Goal: Task Accomplishment & Management: Use online tool/utility

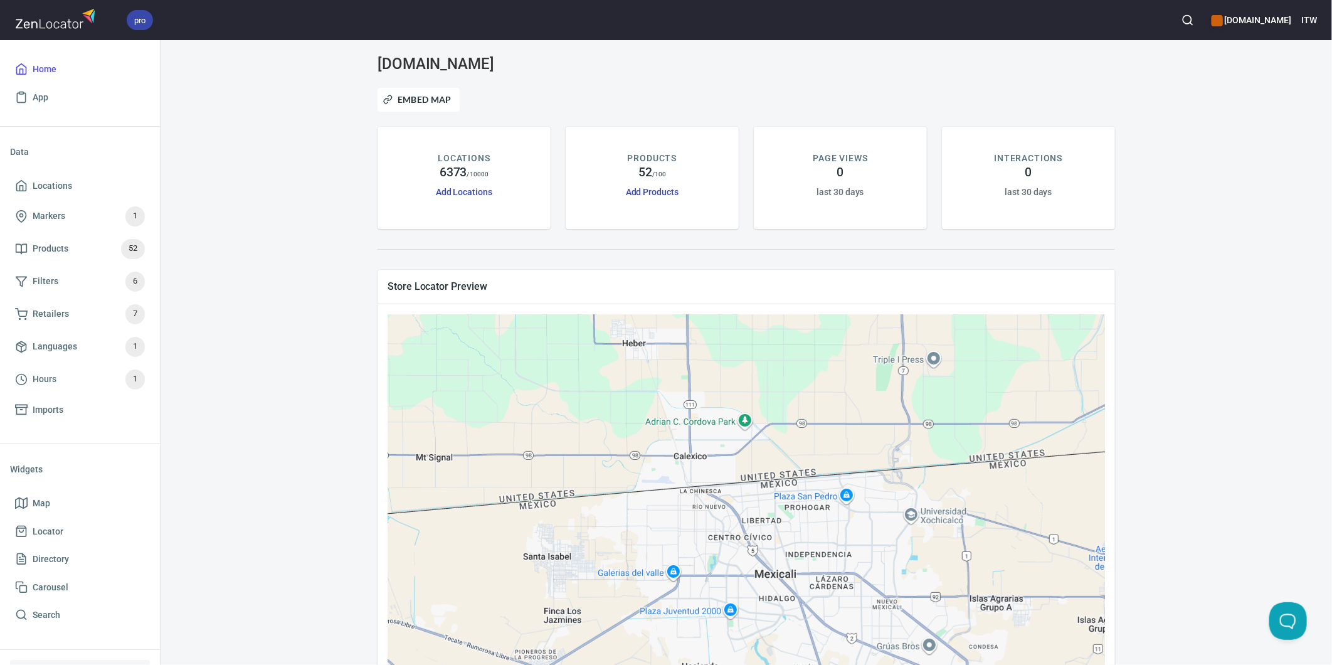
click at [300, 134] on div "[DOMAIN_NAME] Embed Map LOCATIONS 6373 / 10000 Add Locations PRODUCTS 52 / 100 …" at bounding box center [747, 393] width 1142 height 676
click at [93, 189] on span "Locations" at bounding box center [80, 186] width 130 height 16
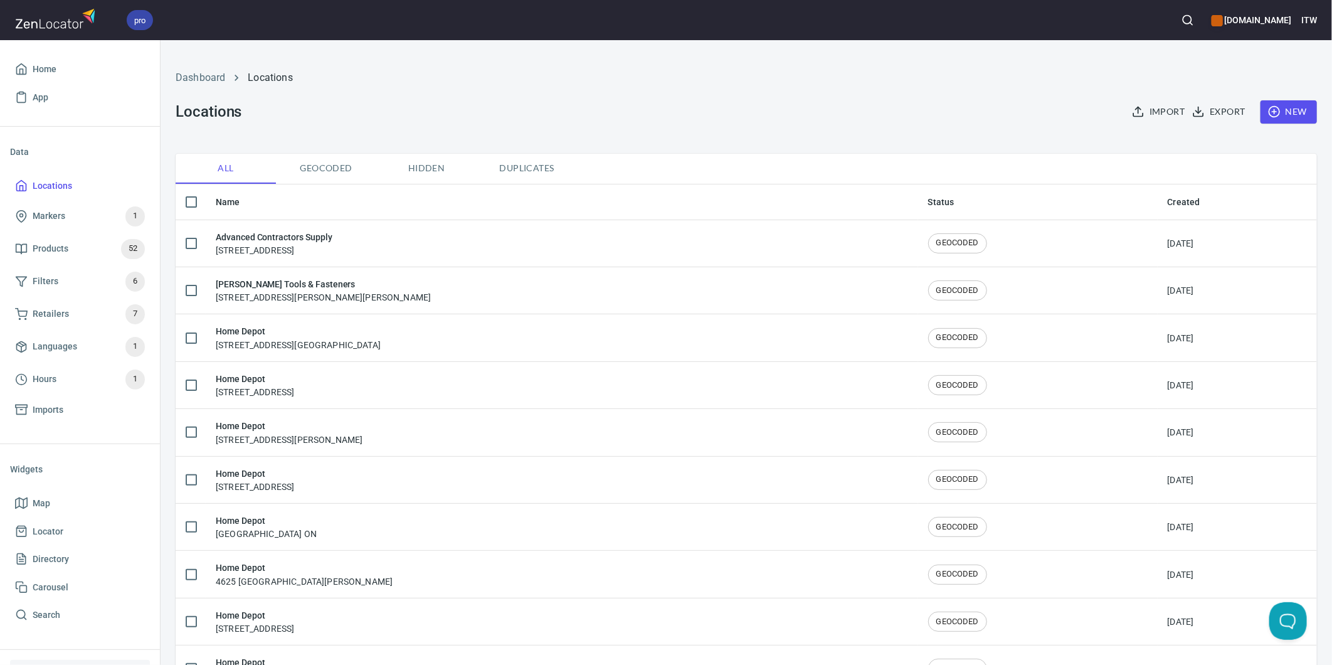
checkbox input "false"
click at [1194, 114] on icon "button" at bounding box center [1198, 115] width 9 height 3
click at [1196, 139] on span "CSV" at bounding box center [1242, 139] width 105 height 15
click at [51, 314] on div at bounding box center [666, 332] width 1332 height 665
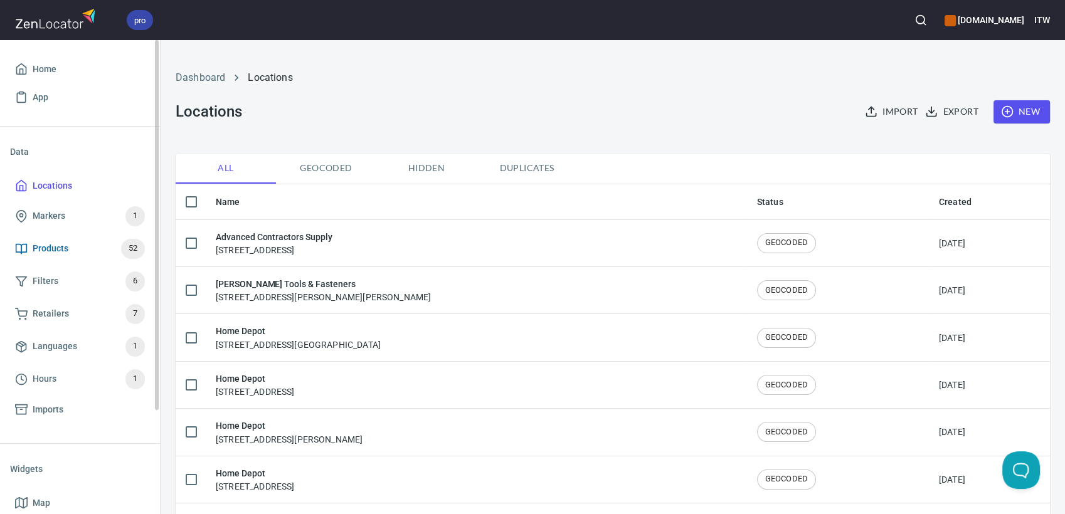
click at [57, 250] on span "Products" at bounding box center [51, 249] width 36 height 16
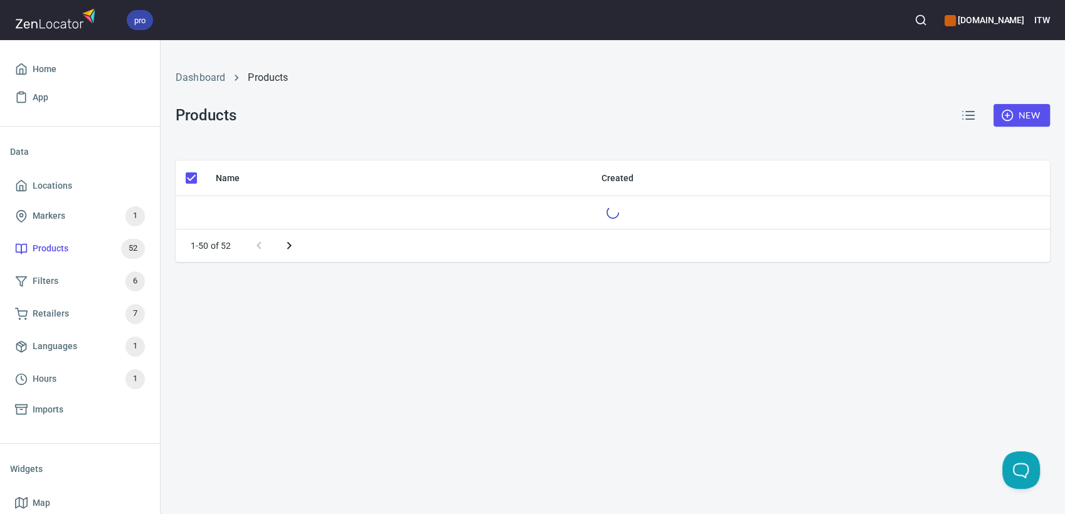
checkbox input "false"
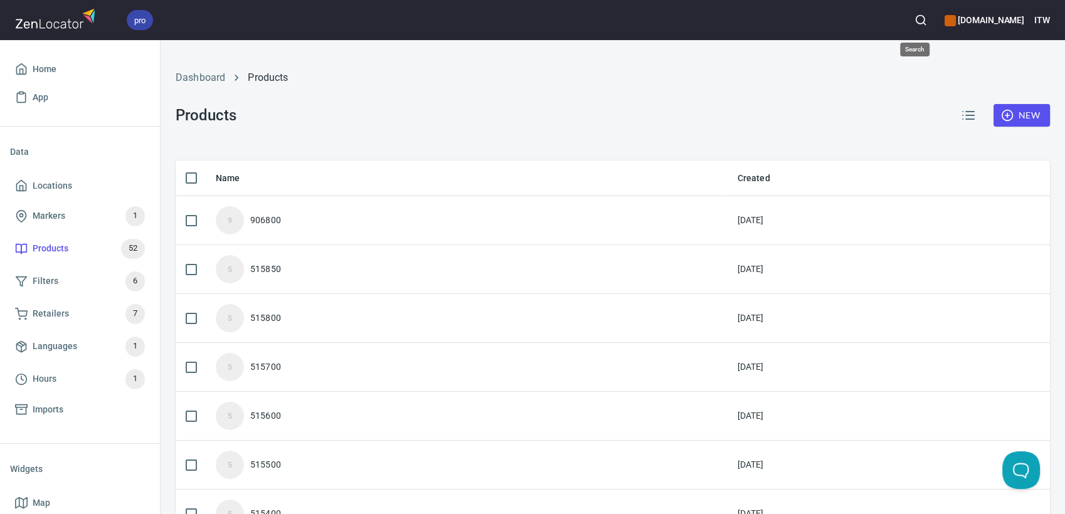
click at [915, 18] on icon "button" at bounding box center [921, 20] width 13 height 13
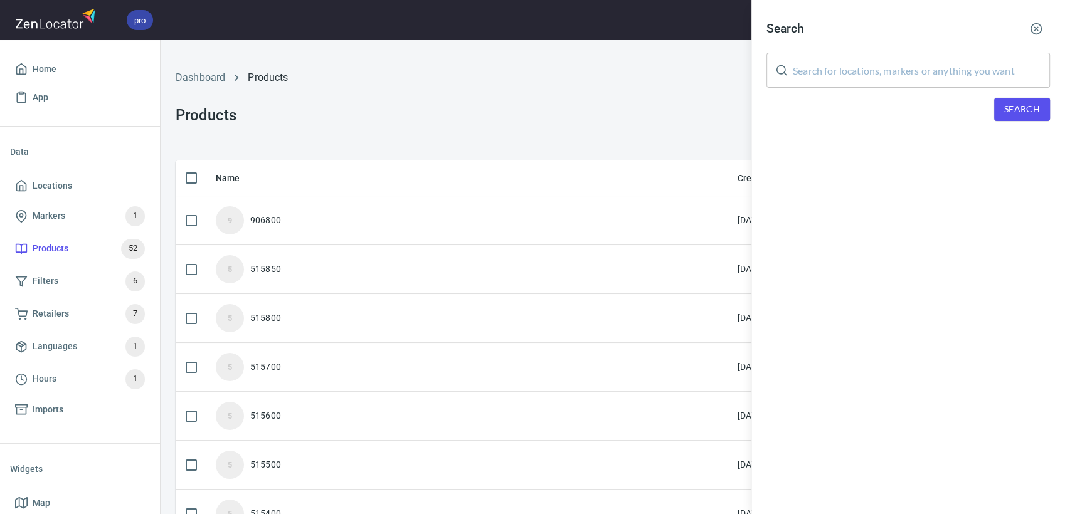
click at [893, 82] on input "text" at bounding box center [921, 70] width 257 height 35
paste input "906200"
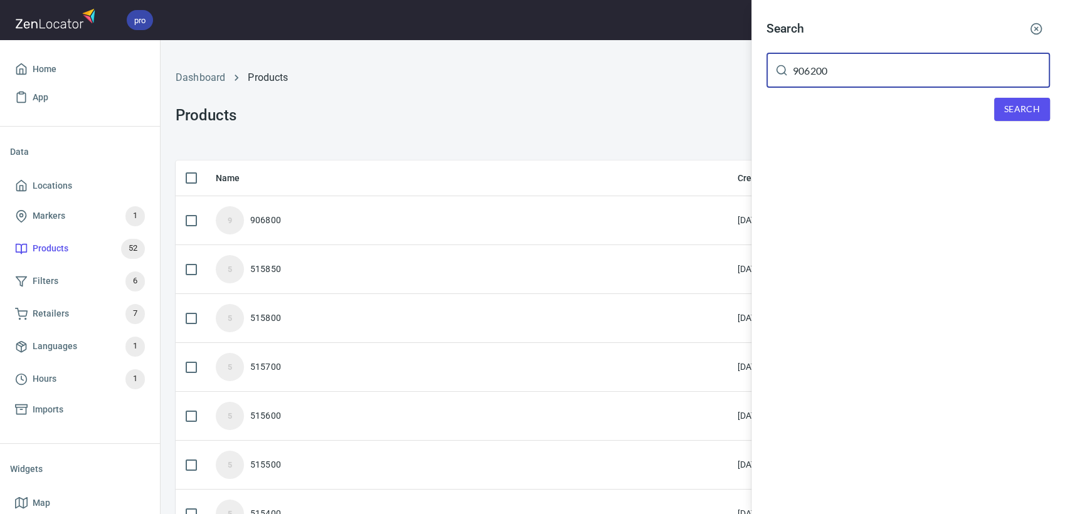
click at [1016, 112] on span "Search" at bounding box center [1022, 110] width 36 height 16
click at [809, 73] on input "906200" at bounding box center [921, 70] width 257 height 35
type input "906800"
click at [1010, 118] on button "Search" at bounding box center [1022, 109] width 56 height 23
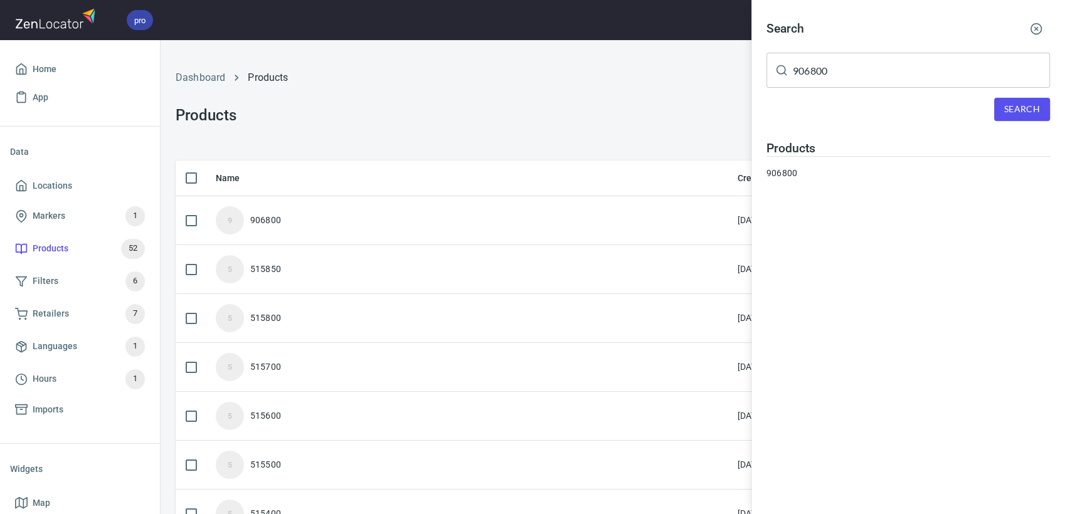
click at [495, 107] on div at bounding box center [532, 257] width 1065 height 514
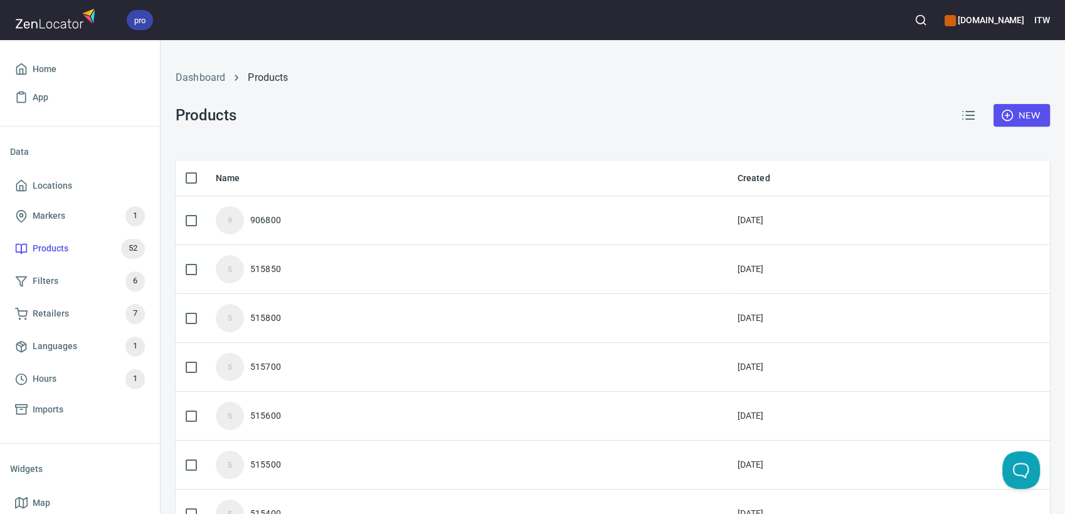
click at [1015, 120] on span "New" at bounding box center [1022, 116] width 36 height 16
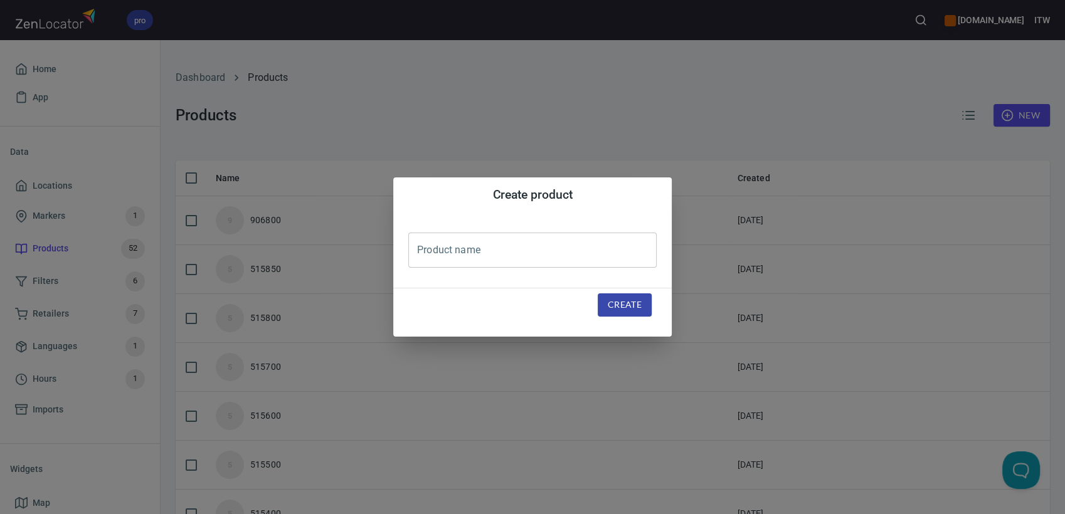
click at [481, 248] on input "text" at bounding box center [532, 250] width 248 height 35
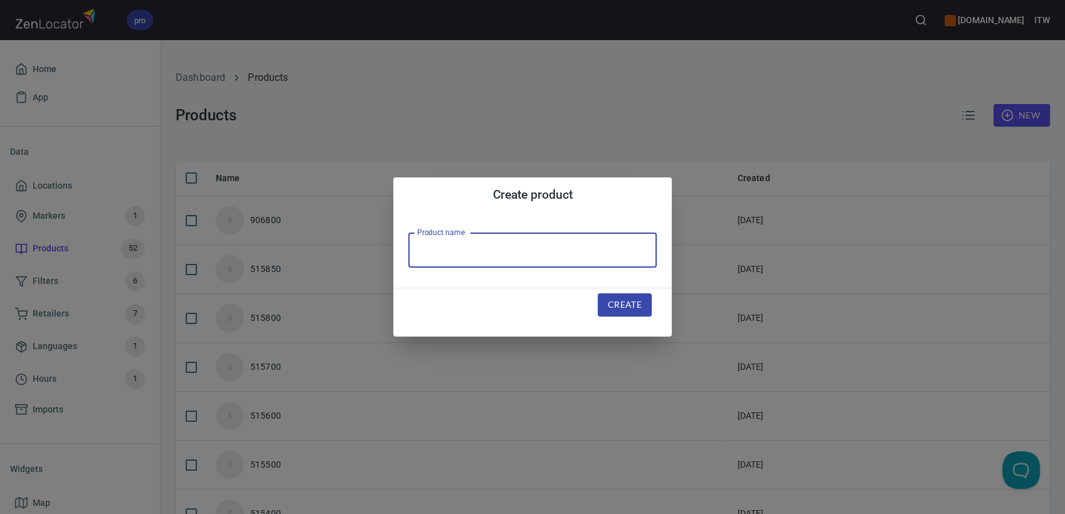
paste input "906200"
type input "906200"
click at [625, 302] on span "Create" at bounding box center [625, 305] width 34 height 16
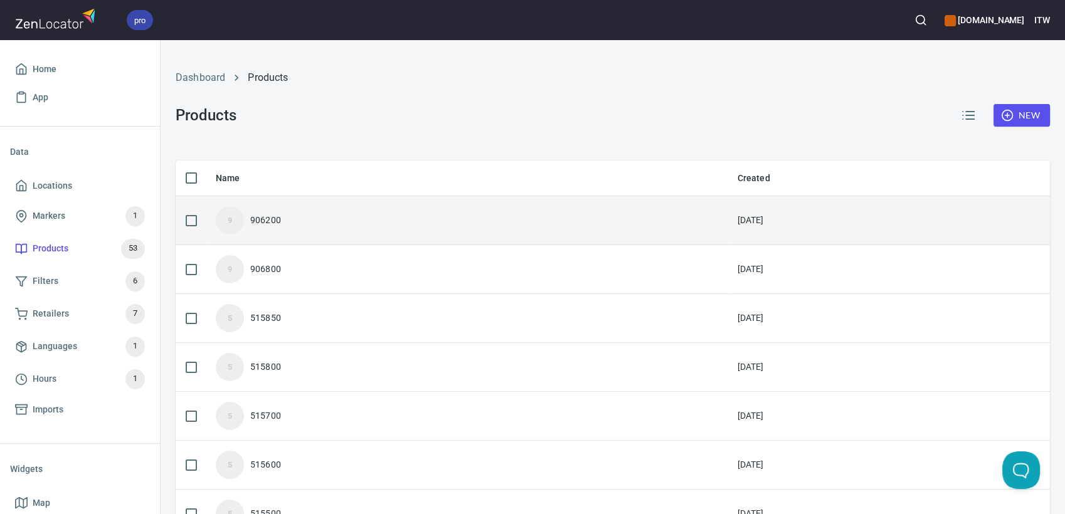
click at [267, 221] on div "906200" at bounding box center [265, 220] width 31 height 13
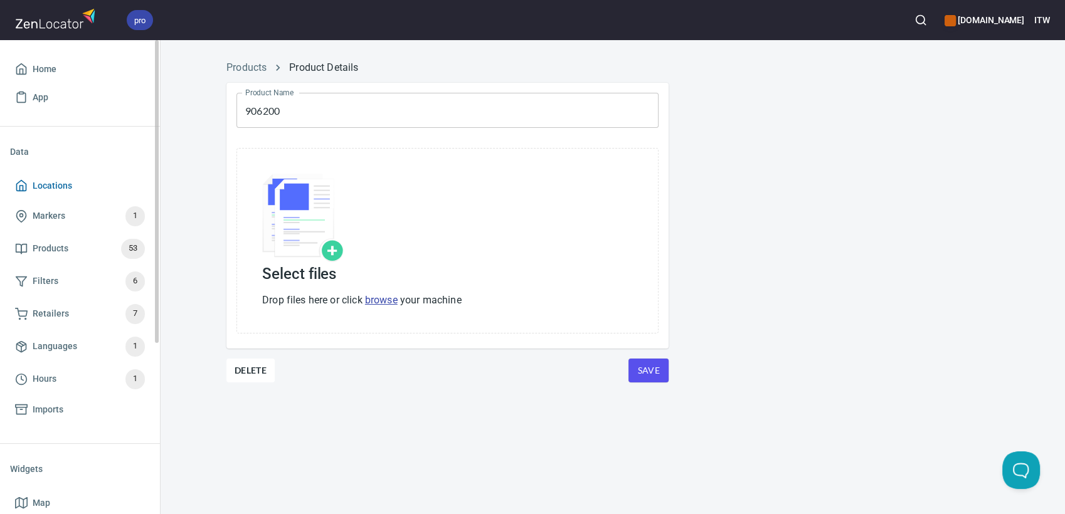
click at [44, 186] on span "Locations" at bounding box center [53, 186] width 40 height 16
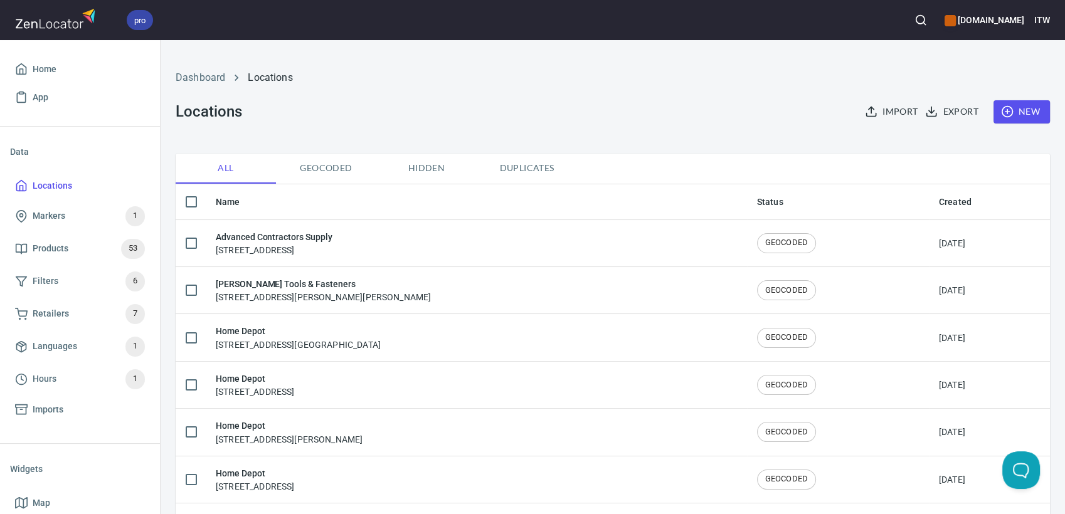
click at [871, 117] on span "Import" at bounding box center [893, 112] width 50 height 16
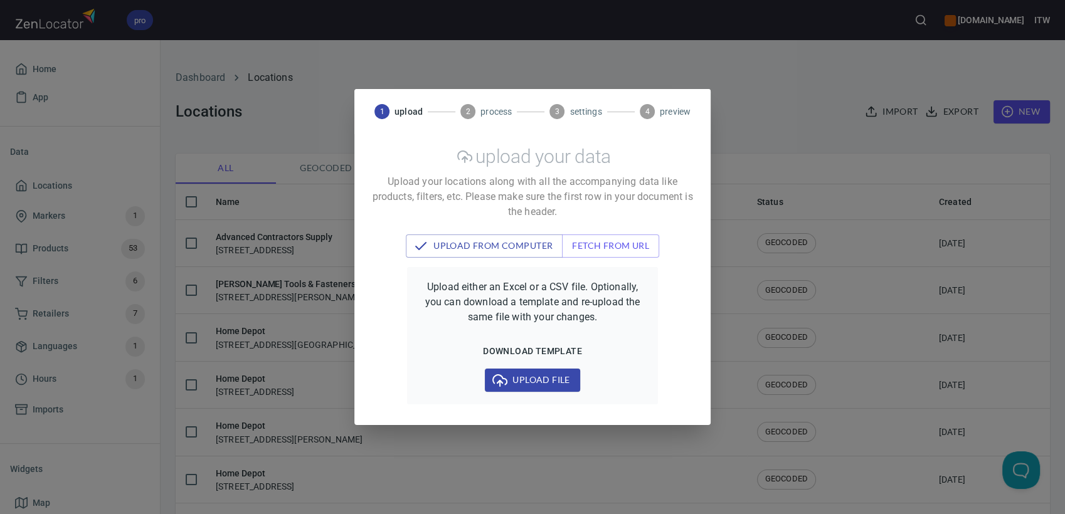
click at [504, 381] on icon "button" at bounding box center [499, 380] width 15 height 15
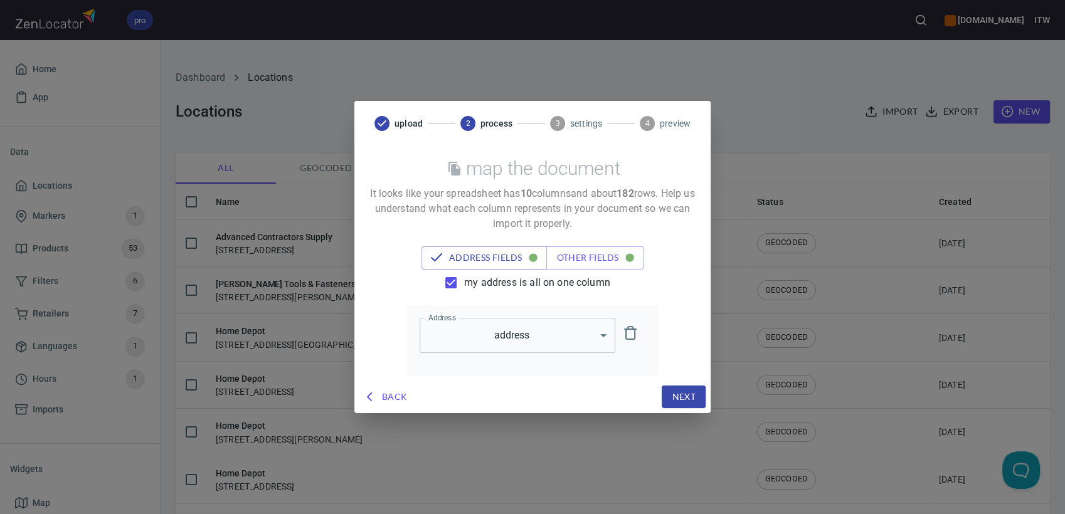
click at [474, 285] on span "my address is all on one column" at bounding box center [537, 282] width 146 height 15
click at [464, 285] on input "my address is all on one column" at bounding box center [451, 283] width 26 height 26
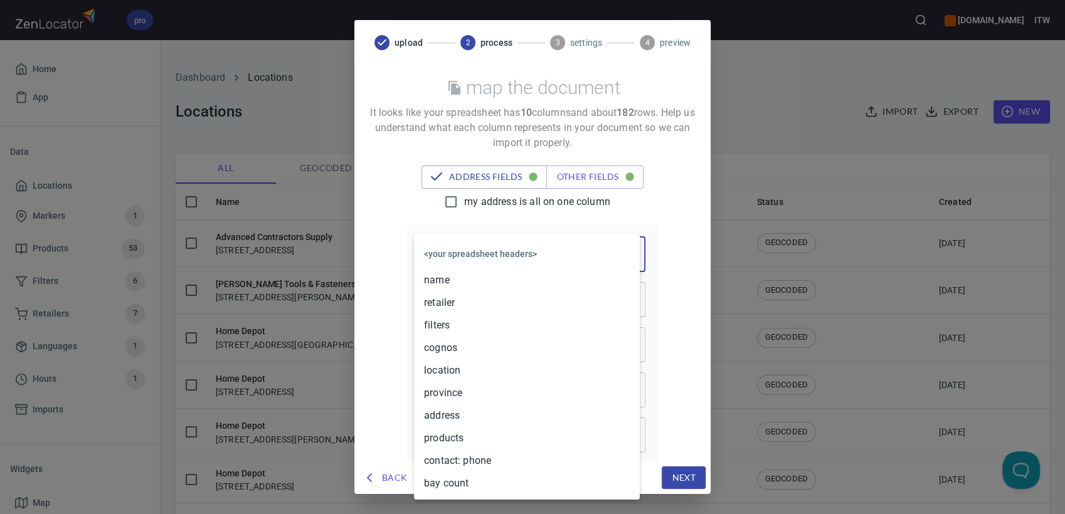
click at [587, 259] on body "pro [DOMAIN_NAME] ITW Home App Data Locations Markers 1 Products 53 Filters 6 R…" at bounding box center [532, 257] width 1065 height 514
click at [657, 246] on div at bounding box center [532, 257] width 1065 height 514
click at [547, 257] on body "pro [DOMAIN_NAME] ITW Home App Data Locations Markers 1 Products 53 Filters 6 R…" at bounding box center [532, 257] width 1065 height 514
click at [462, 415] on li "address" at bounding box center [527, 416] width 226 height 23
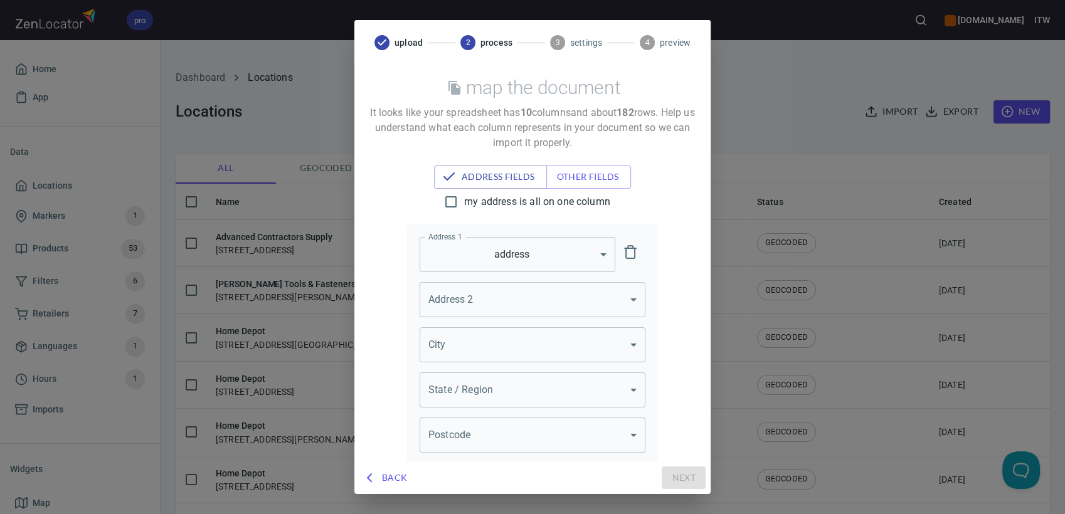
click at [588, 354] on body "pro [DOMAIN_NAME] ITW Home App Data Locations Markers 1 Products 53 Filters 6 R…" at bounding box center [532, 257] width 1065 height 514
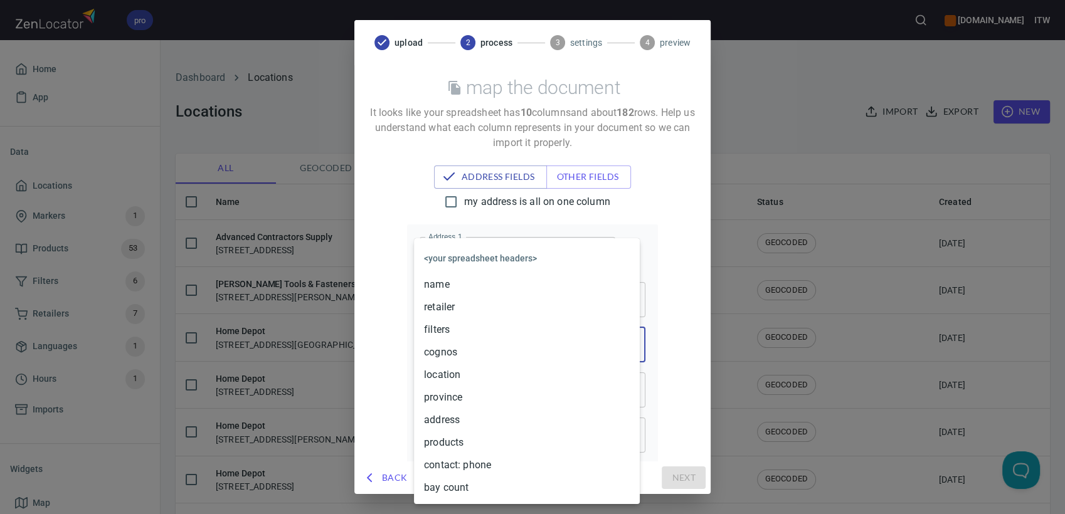
click at [507, 378] on li "location" at bounding box center [527, 375] width 226 height 23
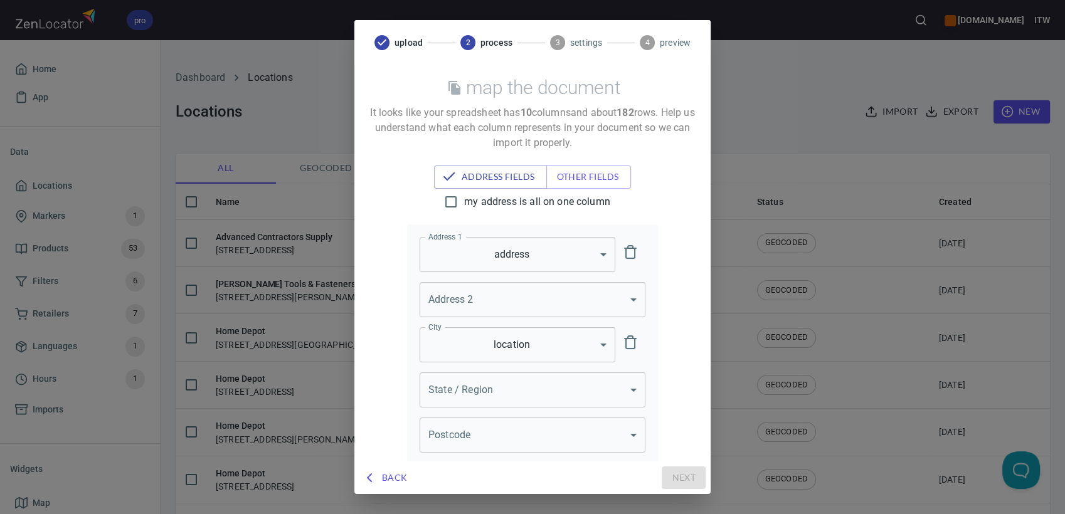
click at [509, 395] on body "pro [DOMAIN_NAME] ITW Home App Data Locations Markers 1 Products 53 Filters 6 R…" at bounding box center [532, 257] width 1065 height 514
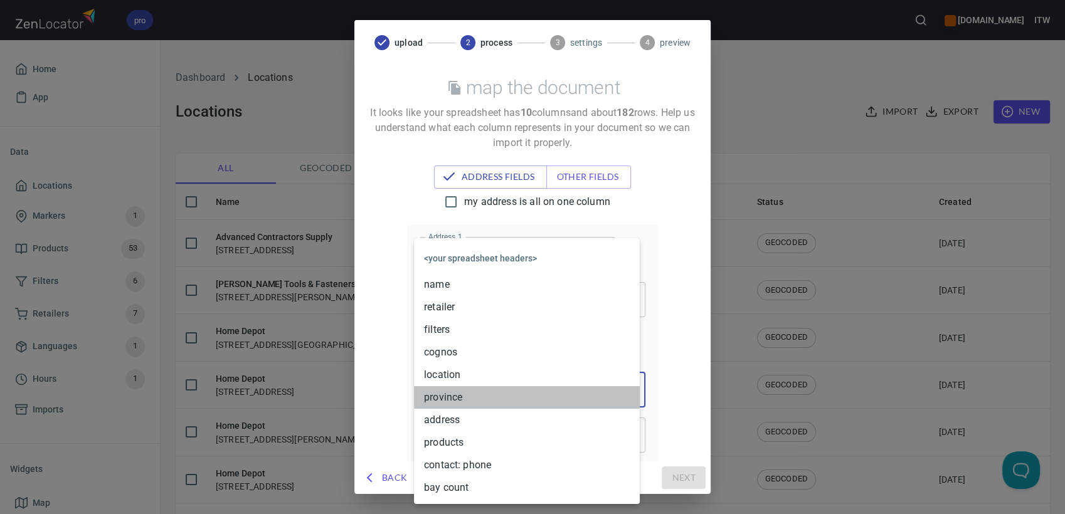
click at [489, 394] on li "province" at bounding box center [527, 397] width 226 height 23
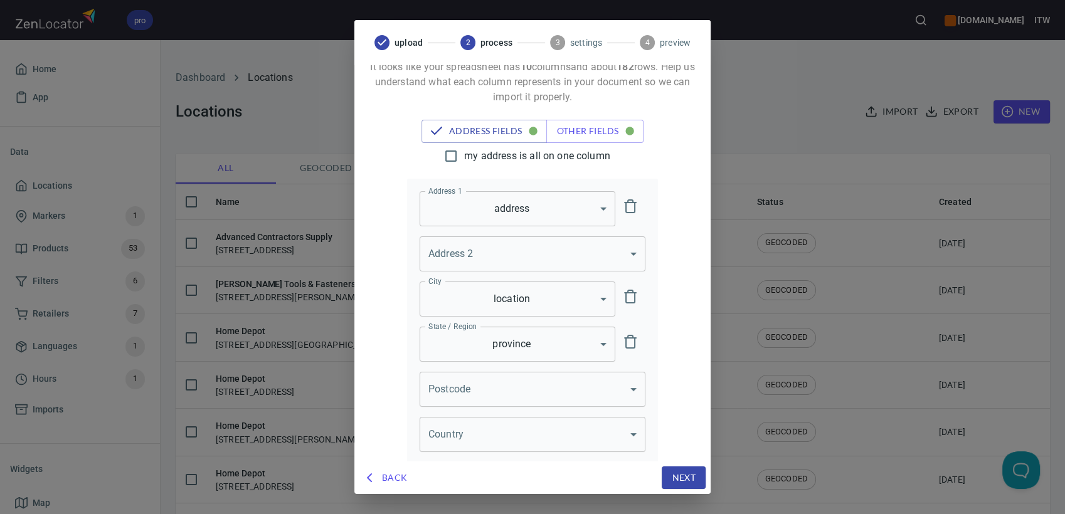
scroll to position [63, 0]
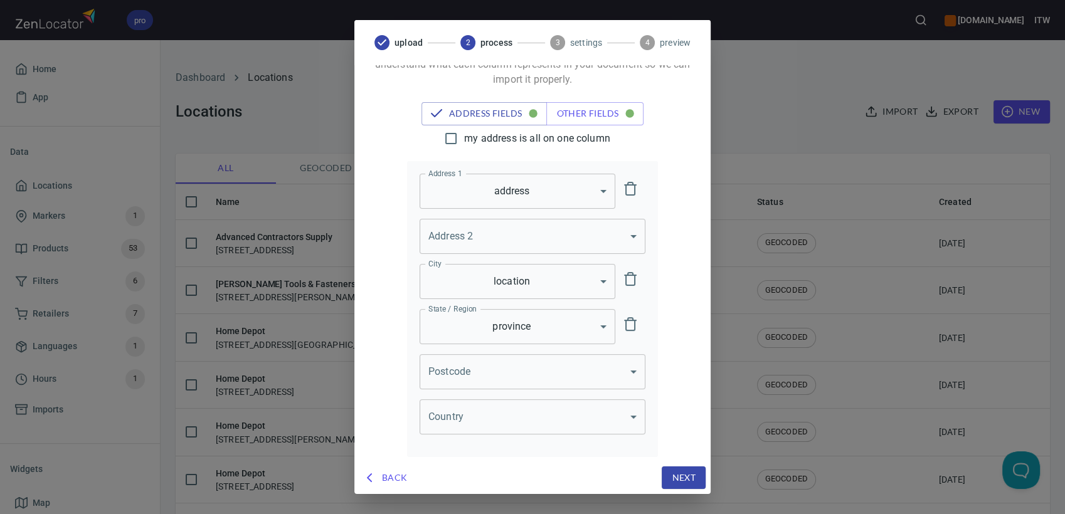
click at [528, 412] on body "pro [DOMAIN_NAME] ITW Home App Data Locations Markers 1 Products 53 Filters 6 R…" at bounding box center [532, 257] width 1065 height 514
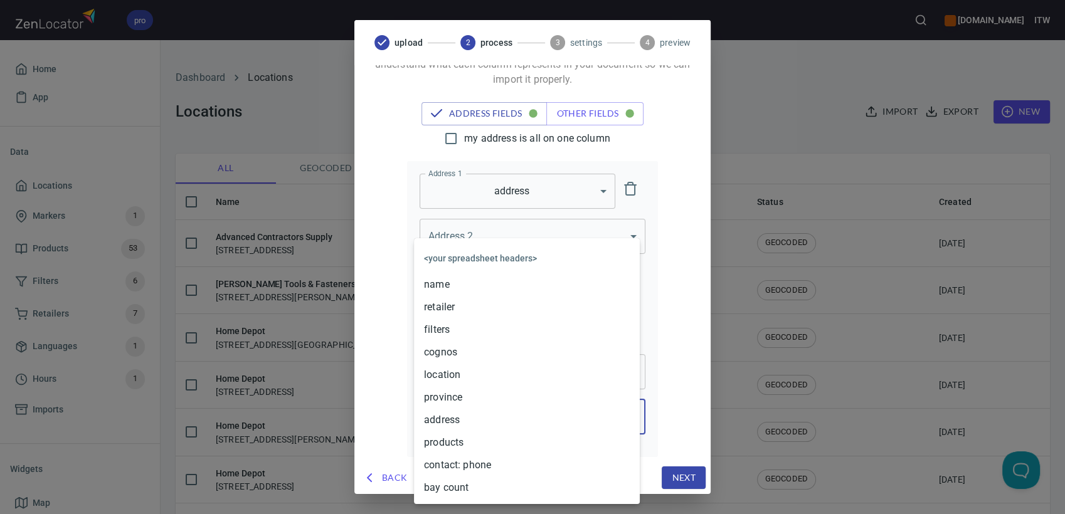
click at [693, 256] on div at bounding box center [532, 257] width 1065 height 514
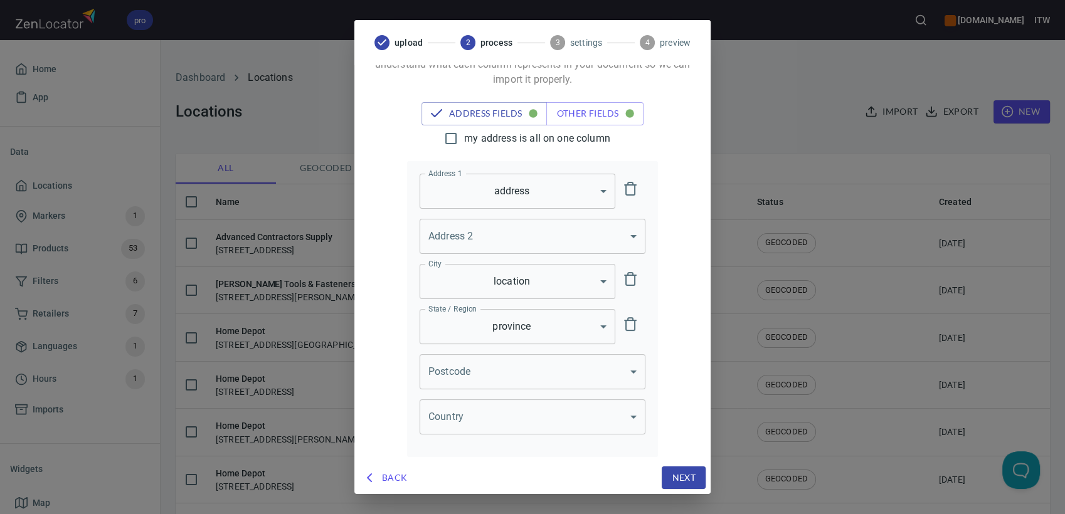
click at [838, 271] on div "upload 2 process 3 settings 4 preview map the document It looks like your sprea…" at bounding box center [532, 257] width 1065 height 514
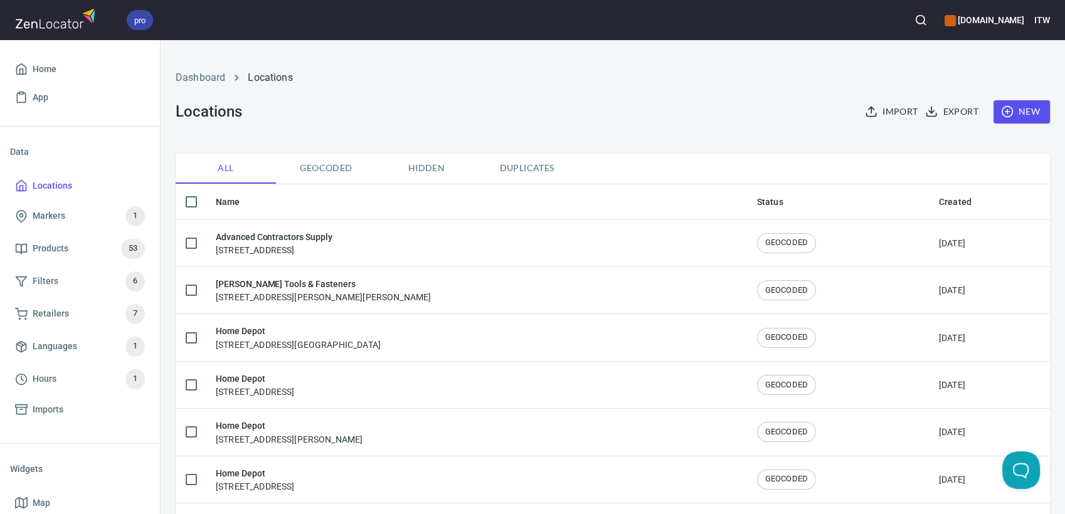
click at [875, 109] on span "Import" at bounding box center [893, 112] width 50 height 16
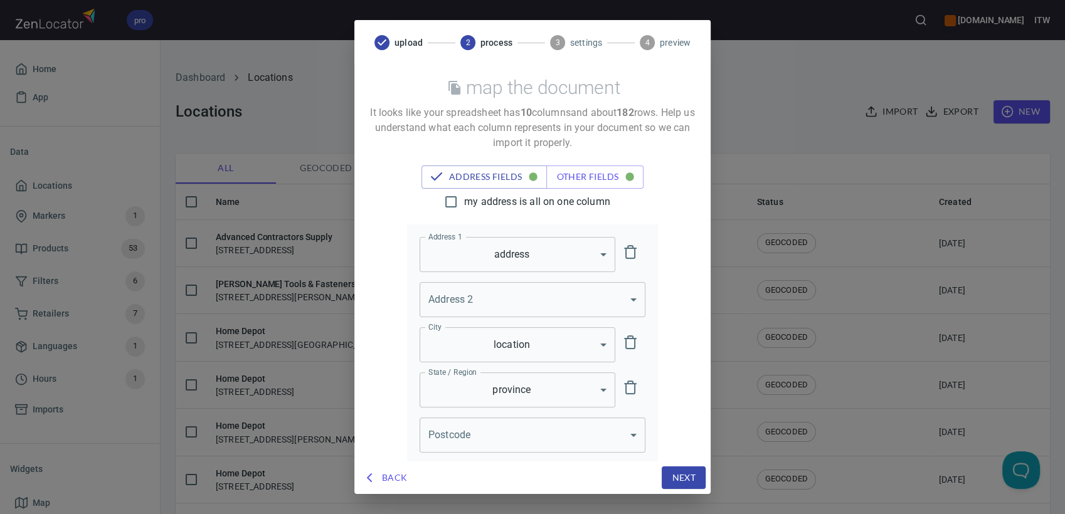
click at [398, 473] on span "Back" at bounding box center [385, 479] width 43 height 16
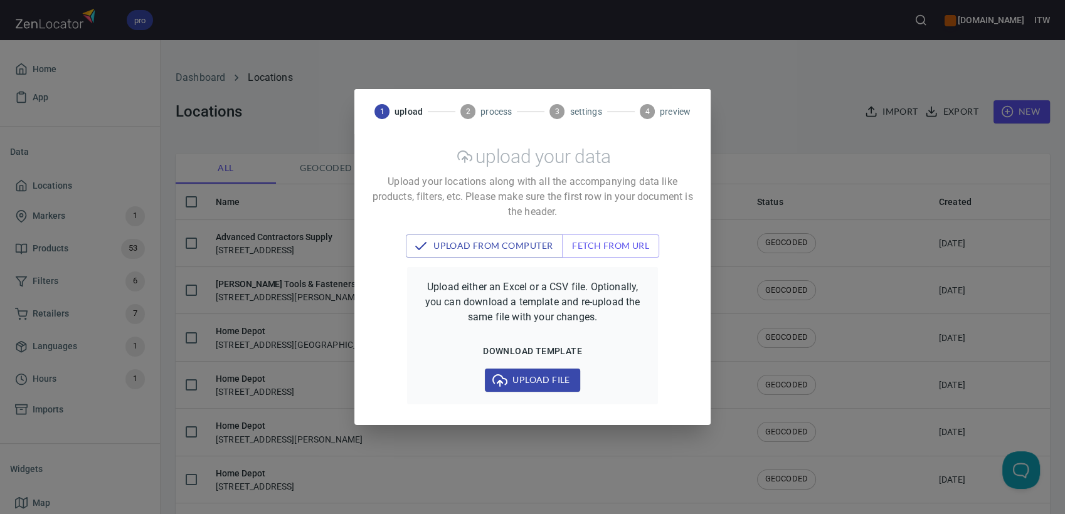
click at [551, 373] on span "Upload file" at bounding box center [532, 381] width 75 height 16
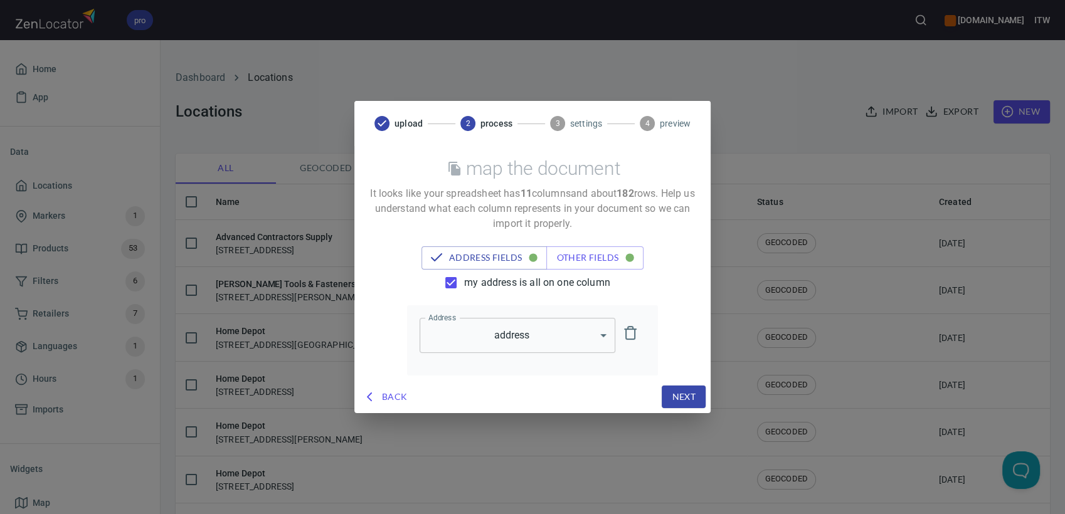
click at [506, 279] on span "my address is all on one column" at bounding box center [537, 282] width 146 height 15
click at [464, 279] on input "my address is all on one column" at bounding box center [451, 283] width 26 height 26
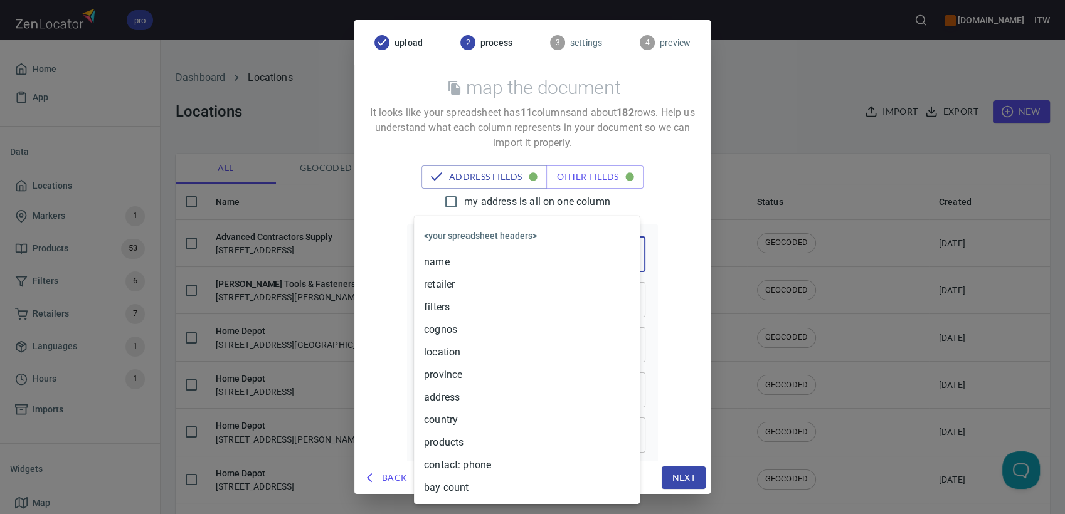
click at [524, 258] on body "pro [DOMAIN_NAME] ITW Home App Data Locations Markers 1 Products 53 Filters 6 R…" at bounding box center [532, 257] width 1065 height 514
click at [472, 394] on li "address" at bounding box center [527, 397] width 226 height 23
click at [534, 344] on body "pro [DOMAIN_NAME] ITW Home App Data Locations Markers 1 Products 53 Filters 6 R…" at bounding box center [532, 257] width 1065 height 514
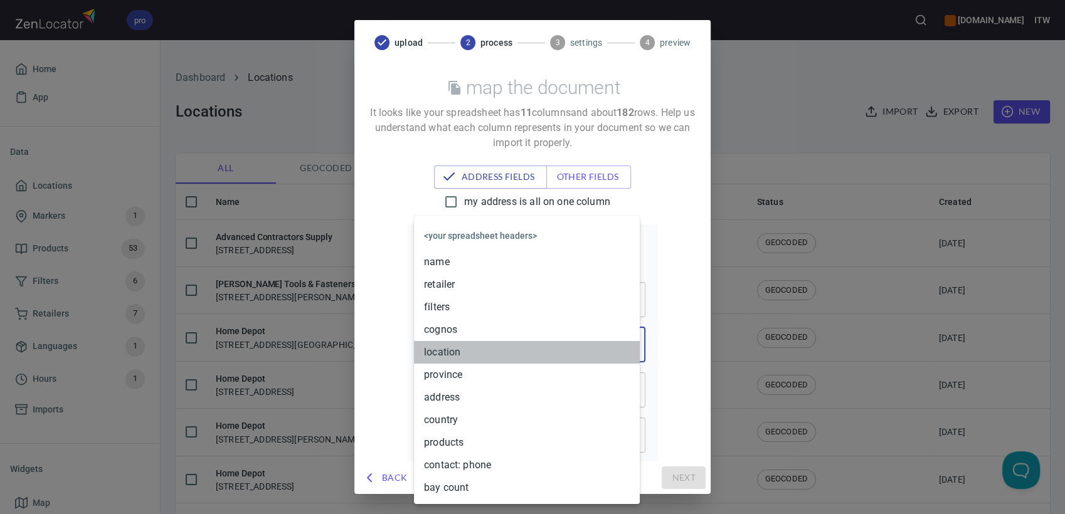
click at [477, 351] on li "location" at bounding box center [527, 352] width 226 height 23
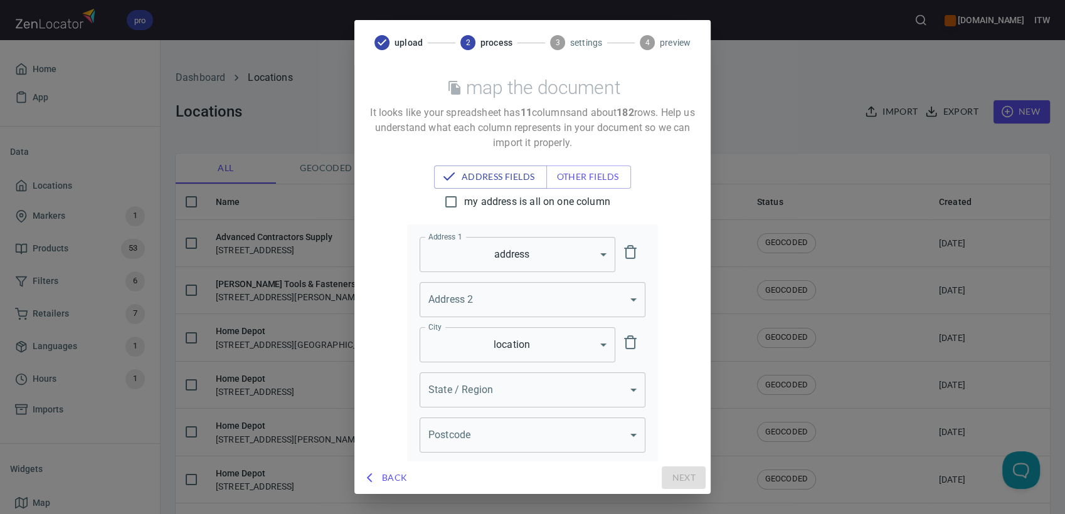
scroll to position [63, 0]
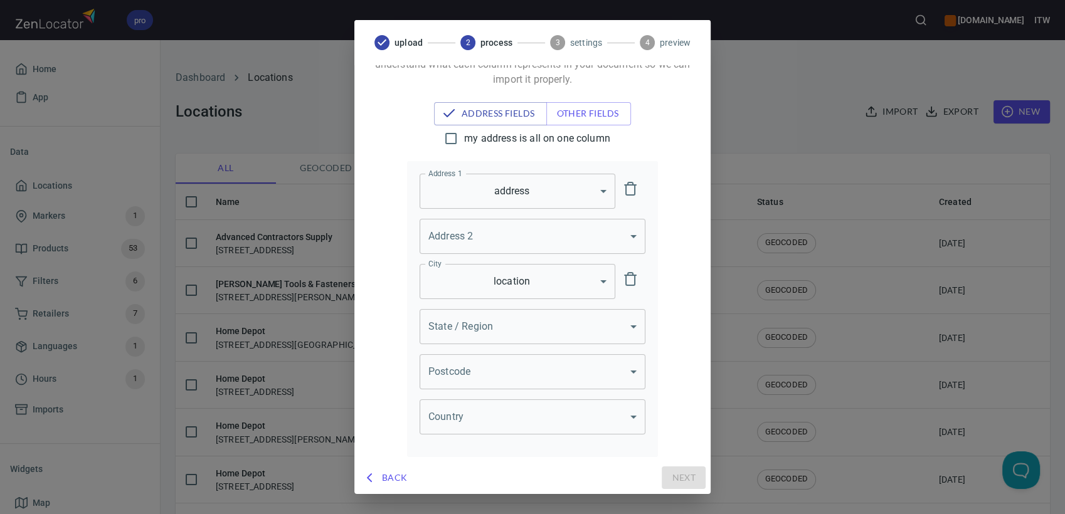
click at [465, 326] on body "pro [DOMAIN_NAME] ITW Home App Data Locations Markers 1 Products 53 Filters 6 R…" at bounding box center [532, 257] width 1065 height 514
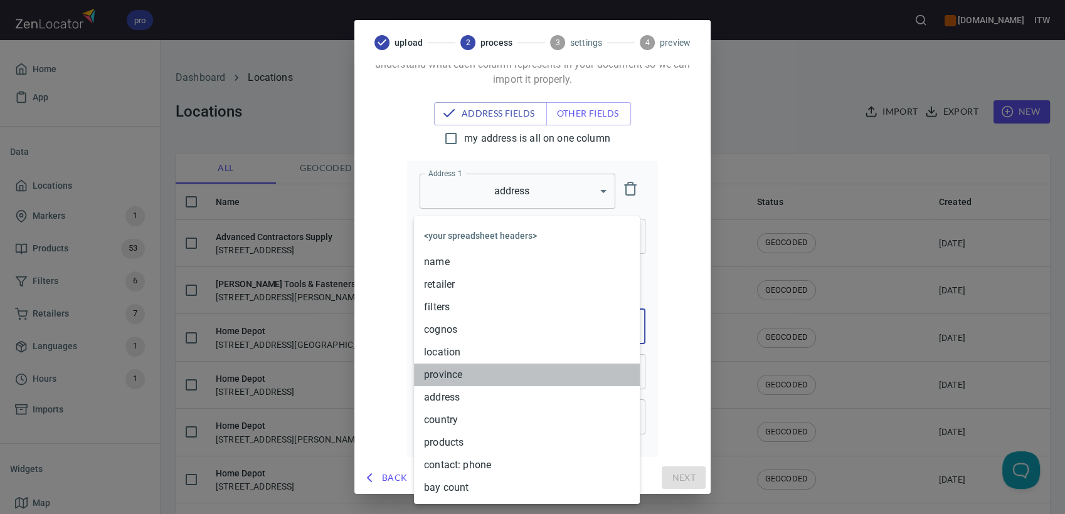
click at [482, 380] on li "province" at bounding box center [527, 375] width 226 height 23
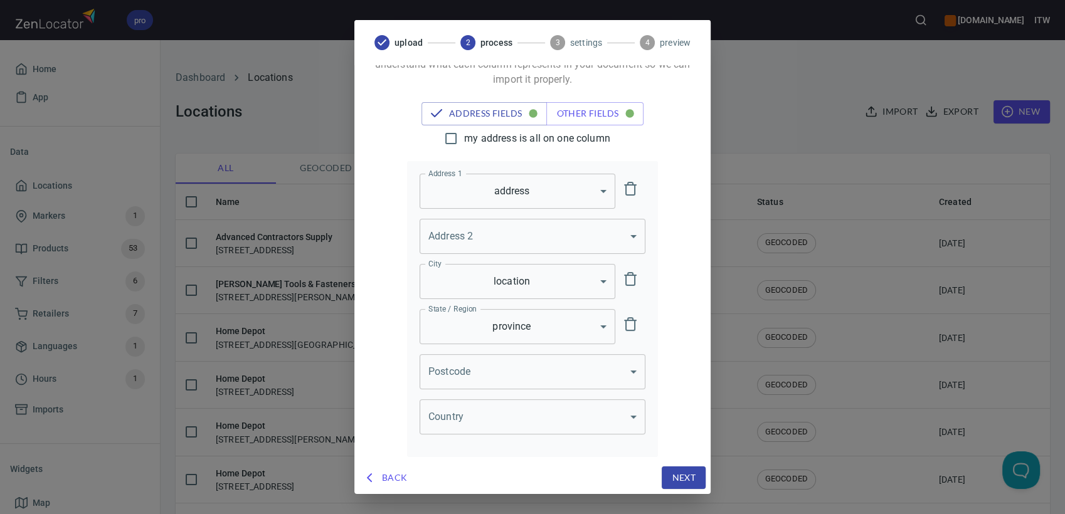
click at [459, 418] on body "pro [DOMAIN_NAME] ITW Home App Data Locations Markers 1 Products 53 Filters 6 R…" at bounding box center [532, 257] width 1065 height 514
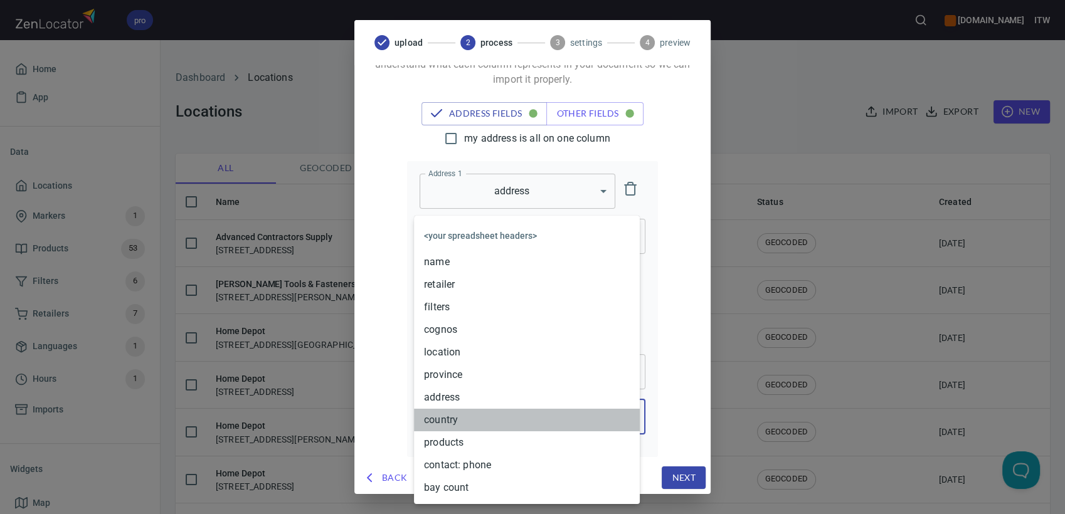
click at [462, 416] on li "country" at bounding box center [527, 420] width 226 height 23
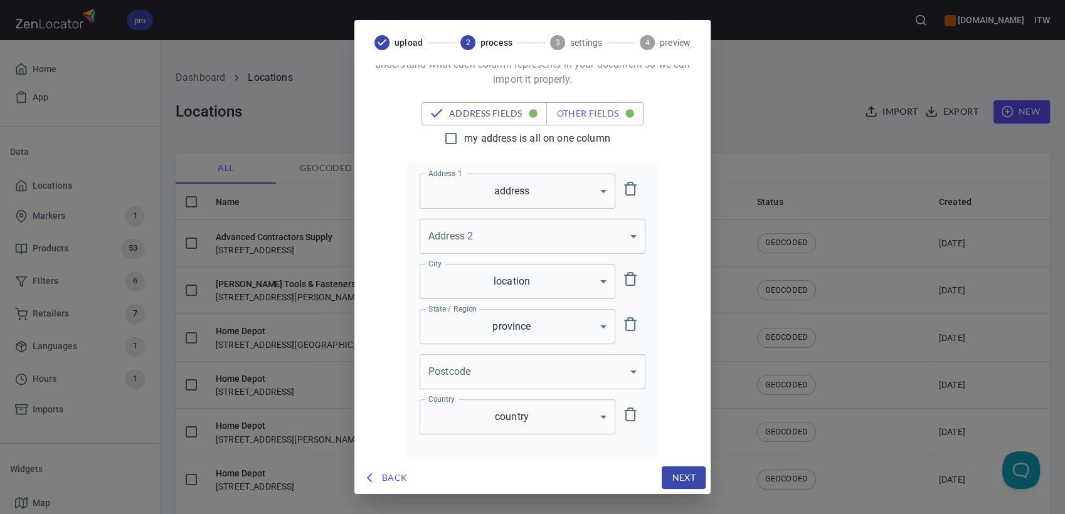
click at [684, 479] on span "Next" at bounding box center [684, 479] width 24 height 16
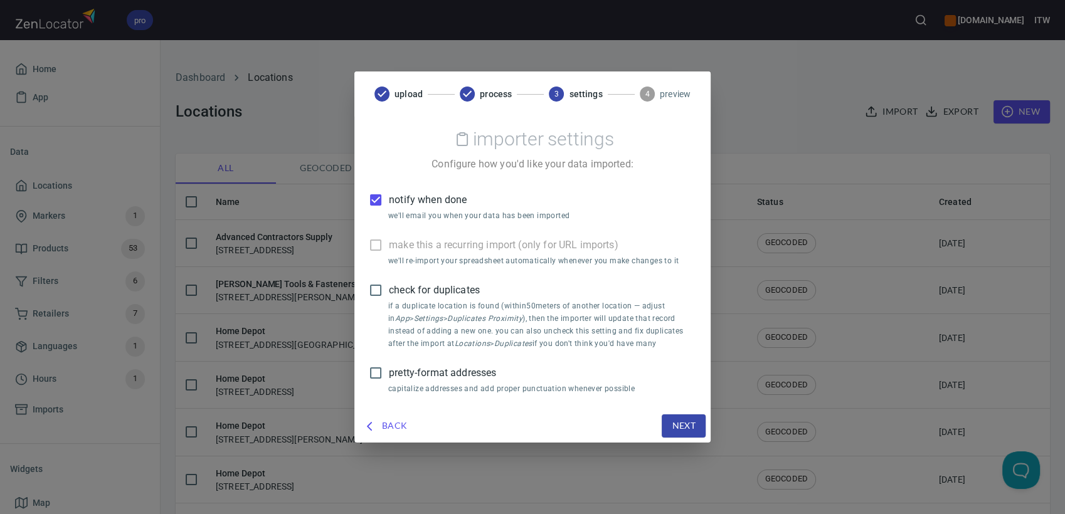
click at [418, 196] on span "notify when done" at bounding box center [428, 200] width 78 height 15
click at [389, 196] on input "notify when done" at bounding box center [376, 200] width 26 height 26
click at [689, 422] on span "Next" at bounding box center [684, 426] width 24 height 16
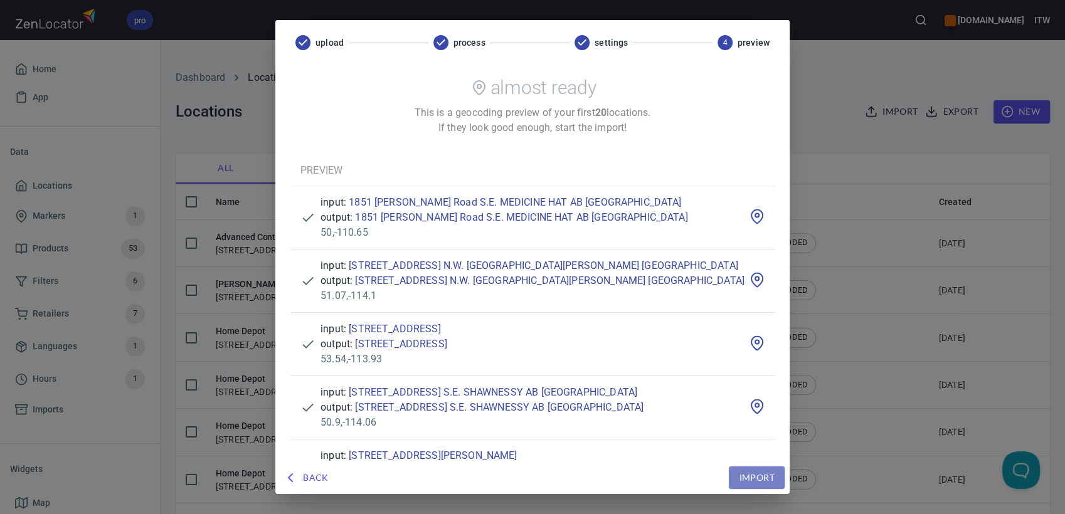
click at [739, 481] on span "Import" at bounding box center [756, 479] width 35 height 16
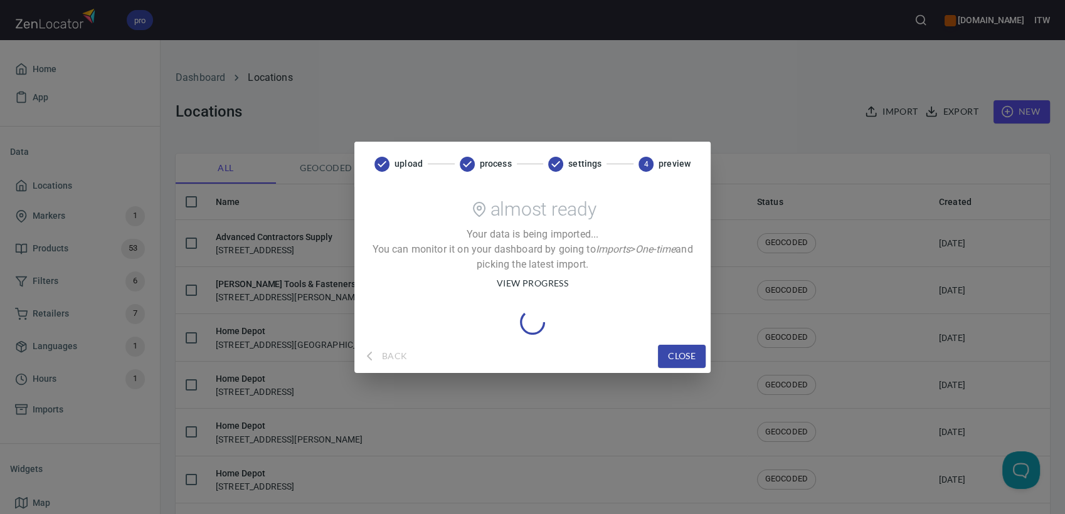
click at [528, 280] on span "view progress" at bounding box center [533, 284] width 72 height 16
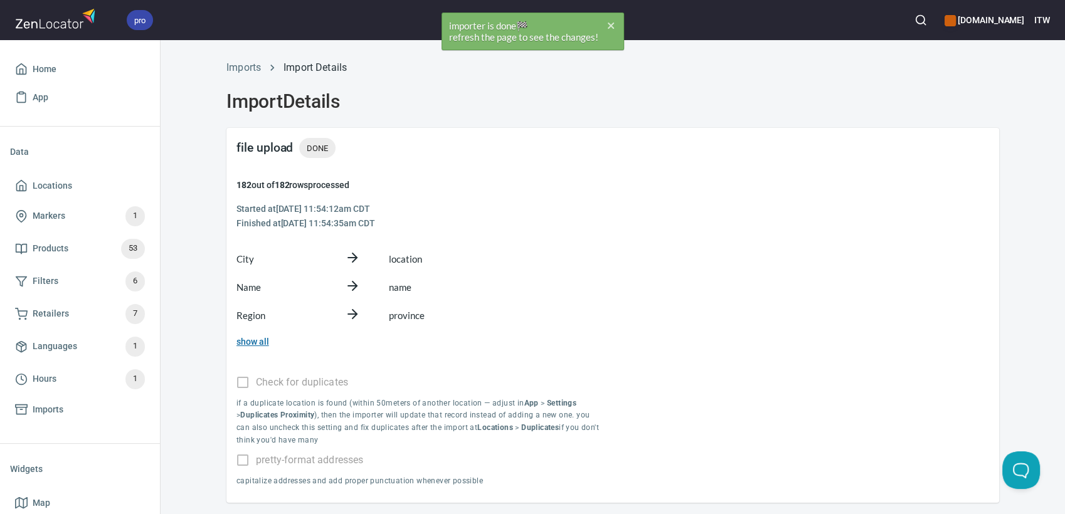
click at [255, 340] on link "show all" at bounding box center [253, 342] width 33 height 10
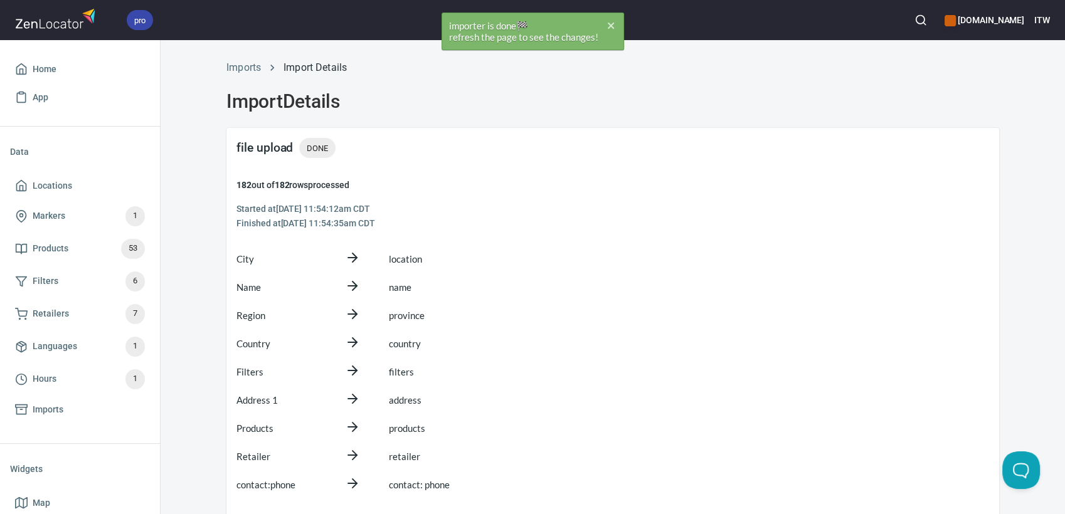
scroll to position [139, 0]
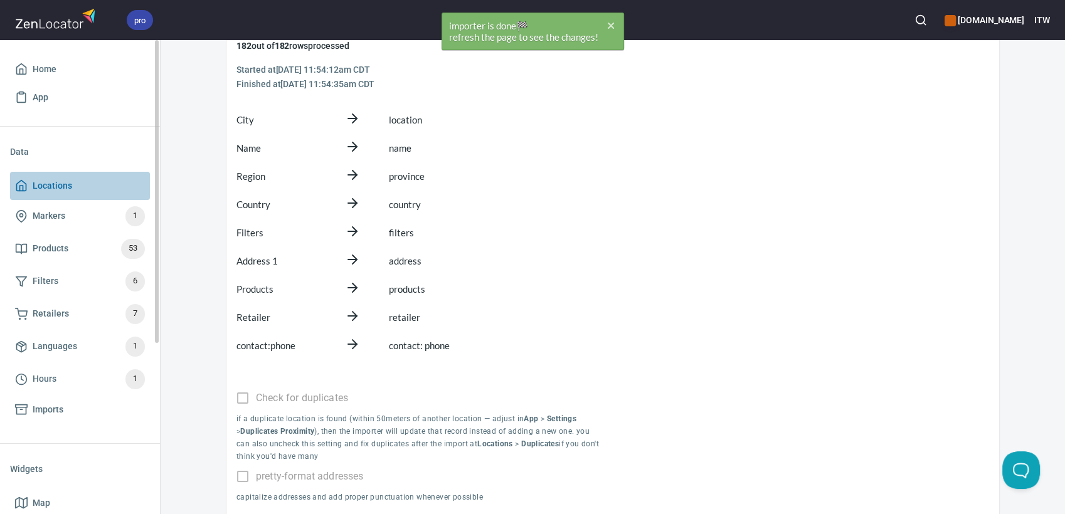
click at [57, 184] on span "Locations" at bounding box center [53, 186] width 40 height 16
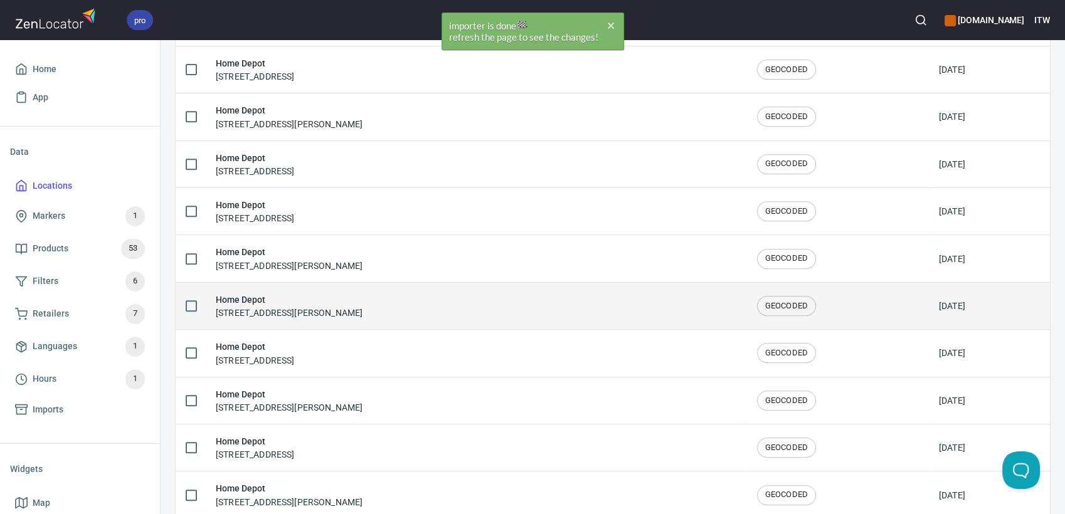
scroll to position [627, 0]
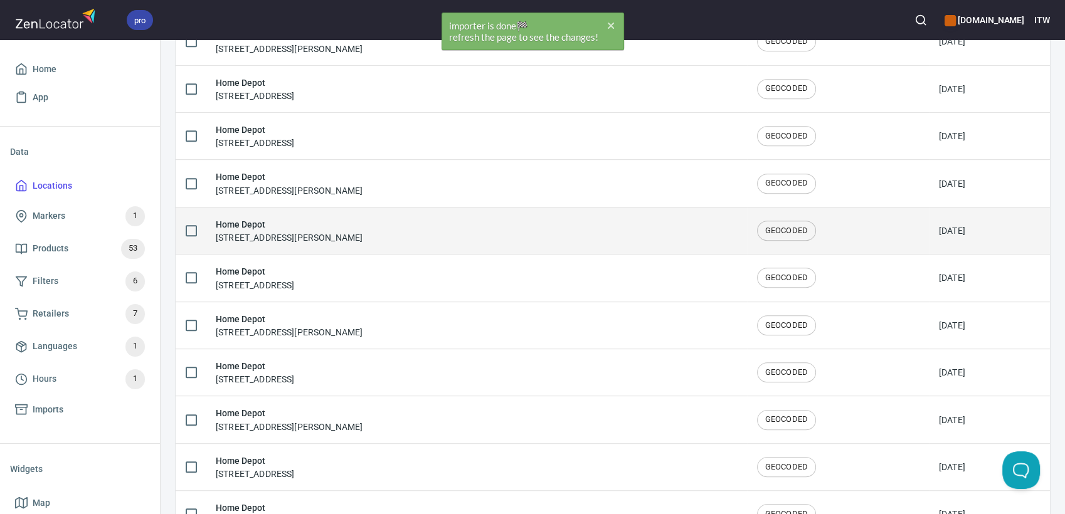
click at [327, 233] on div "Home Depot [STREET_ADDRESS][PERSON_NAME]" at bounding box center [289, 231] width 147 height 26
